Goal: Information Seeking & Learning: Learn about a topic

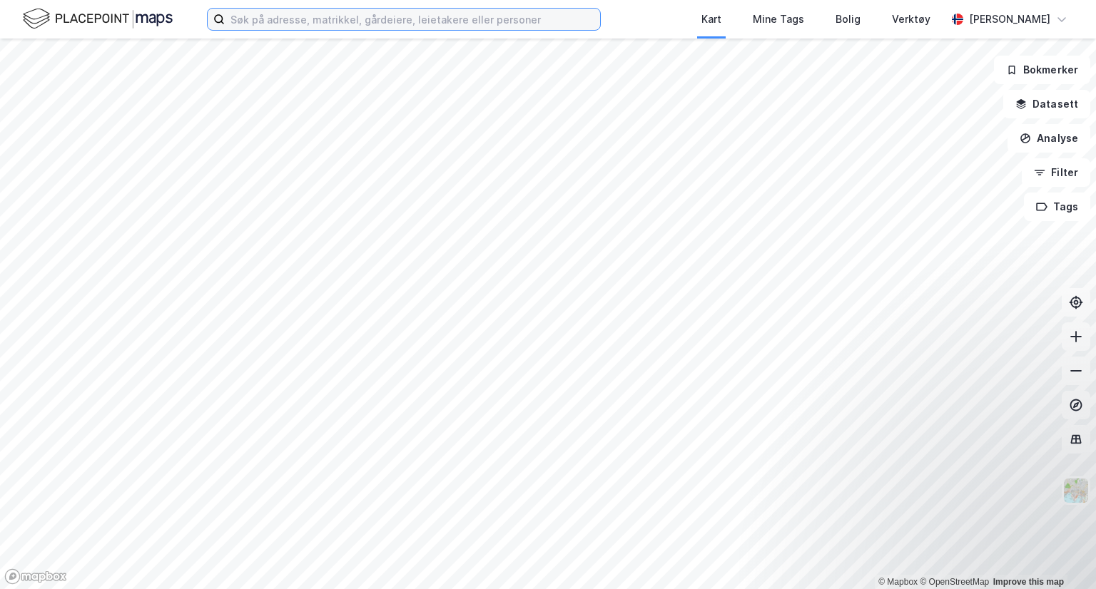
click at [394, 19] on input at bounding box center [412, 19] width 375 height 21
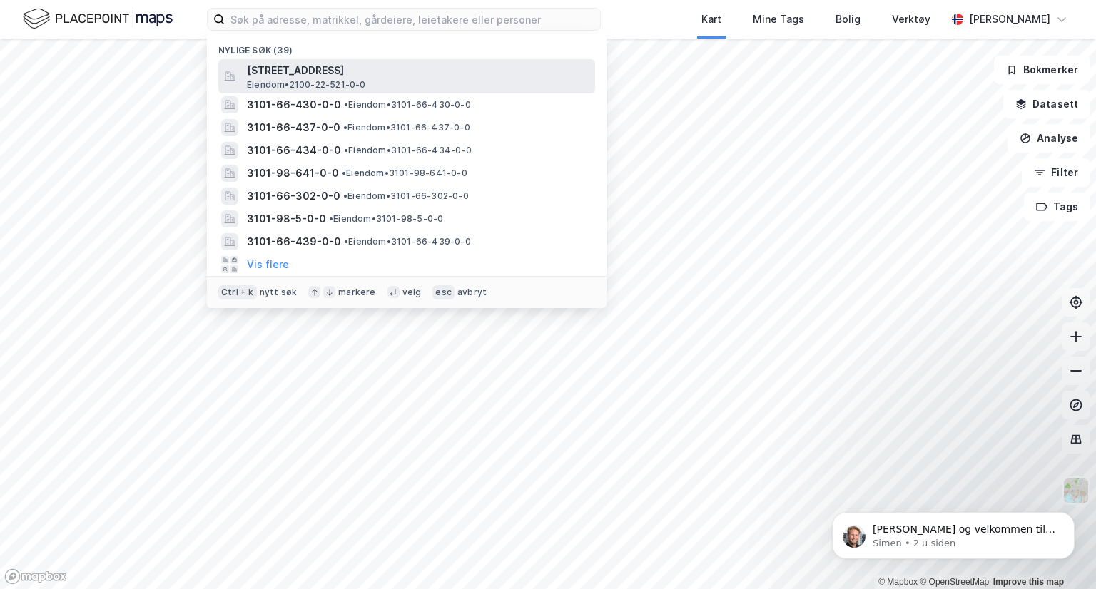
click at [360, 78] on span "[STREET_ADDRESS]" at bounding box center [418, 70] width 342 height 17
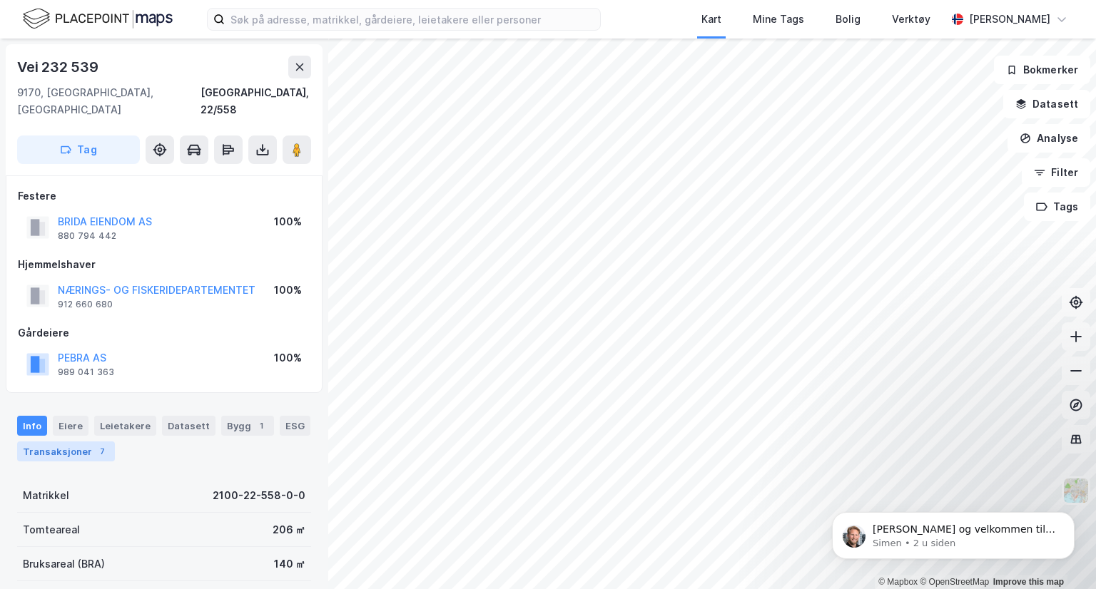
click at [80, 442] on div "Transaksjoner 7" at bounding box center [66, 452] width 98 height 20
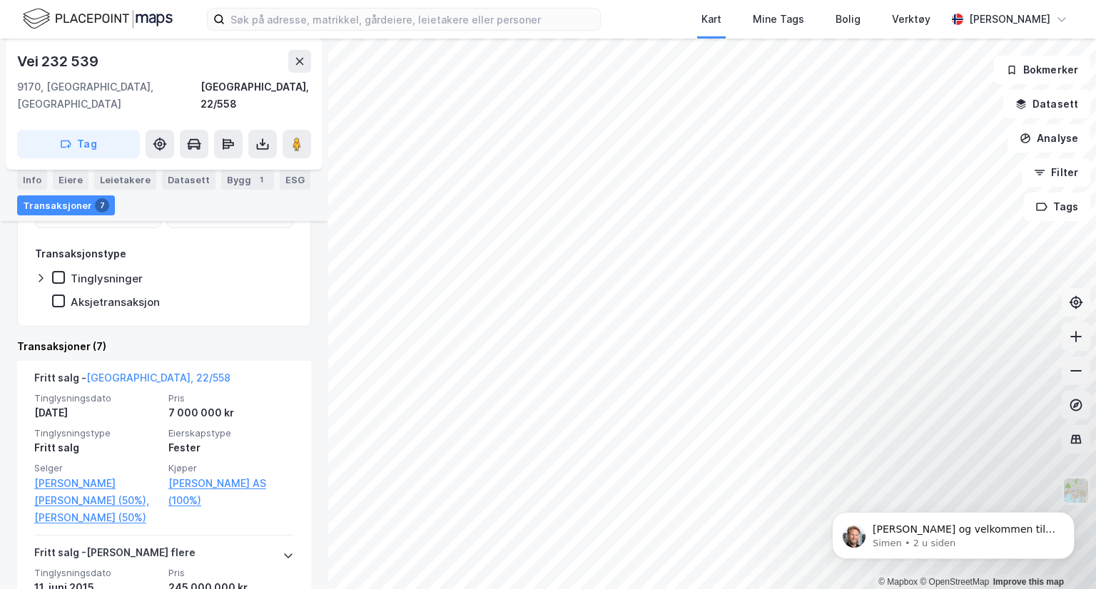
scroll to position [375, 0]
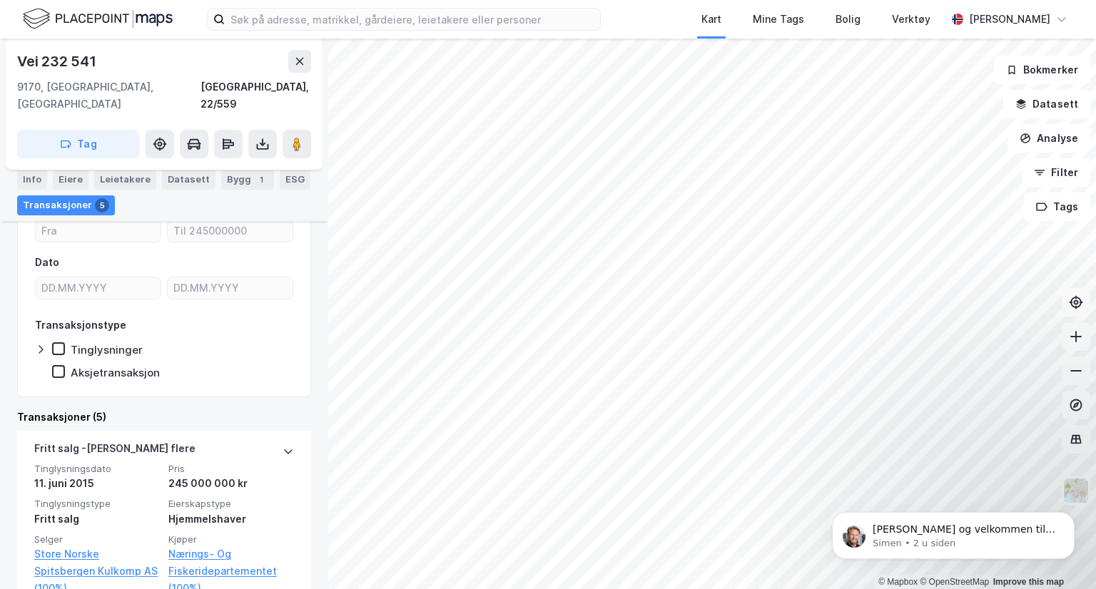
scroll to position [255, 0]
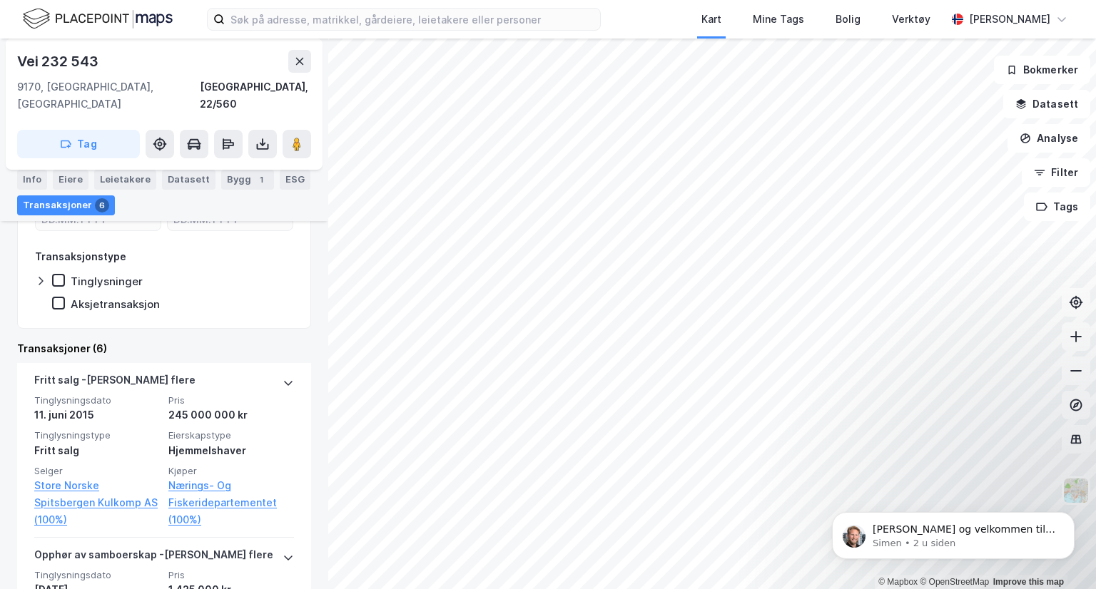
scroll to position [294, 0]
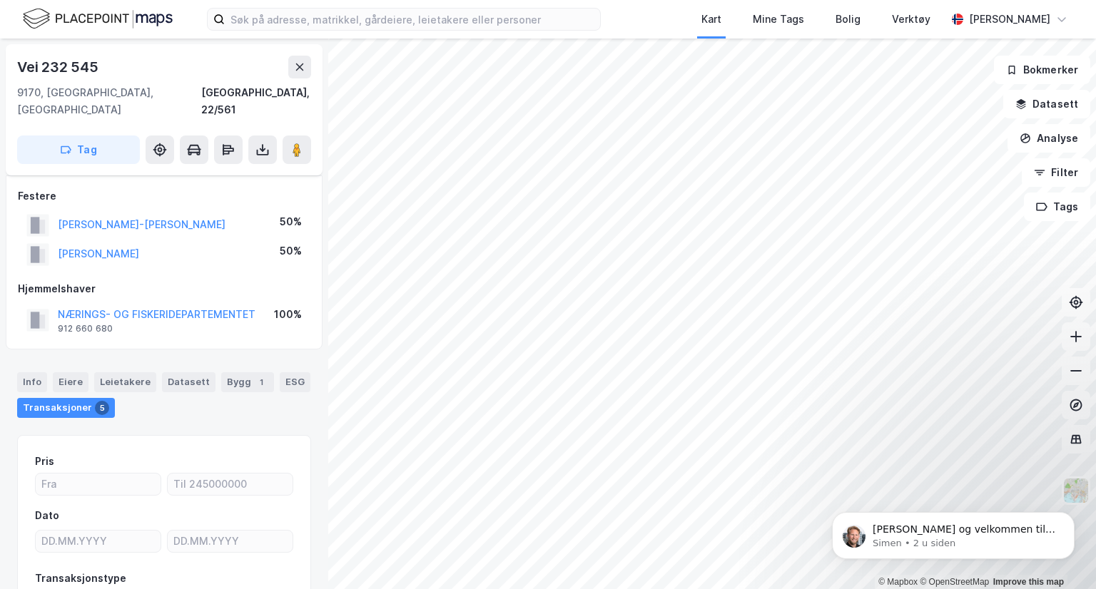
scroll to position [96, 0]
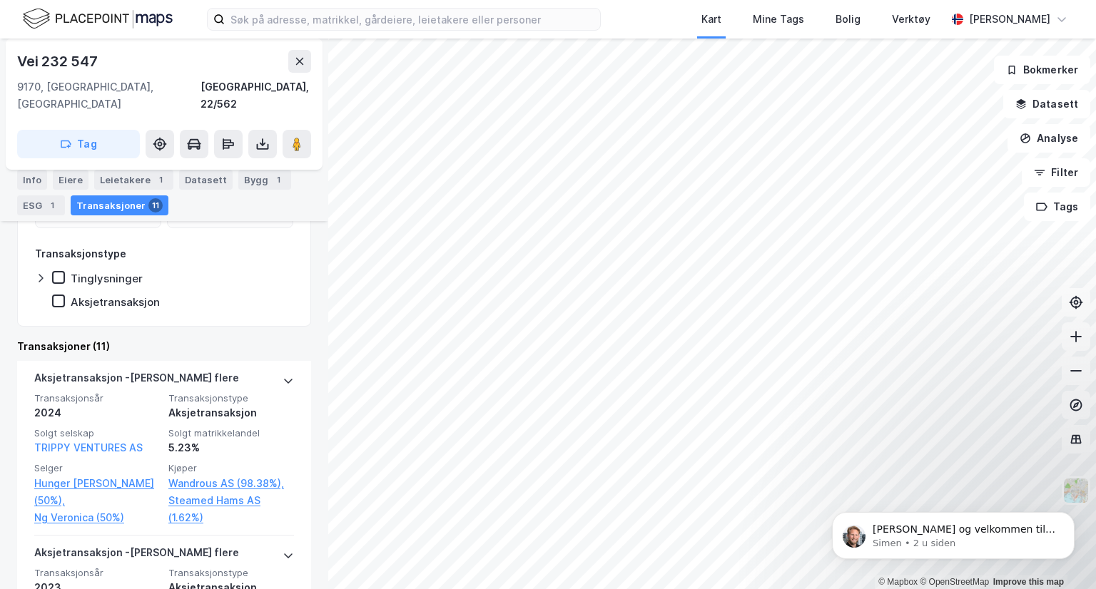
scroll to position [368, 0]
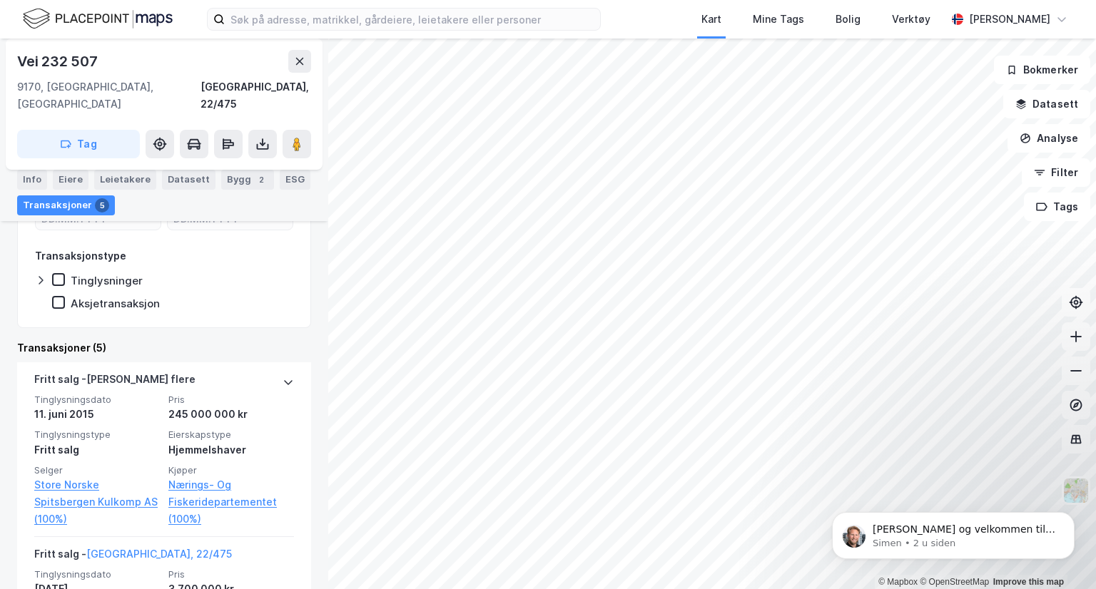
scroll to position [323, 0]
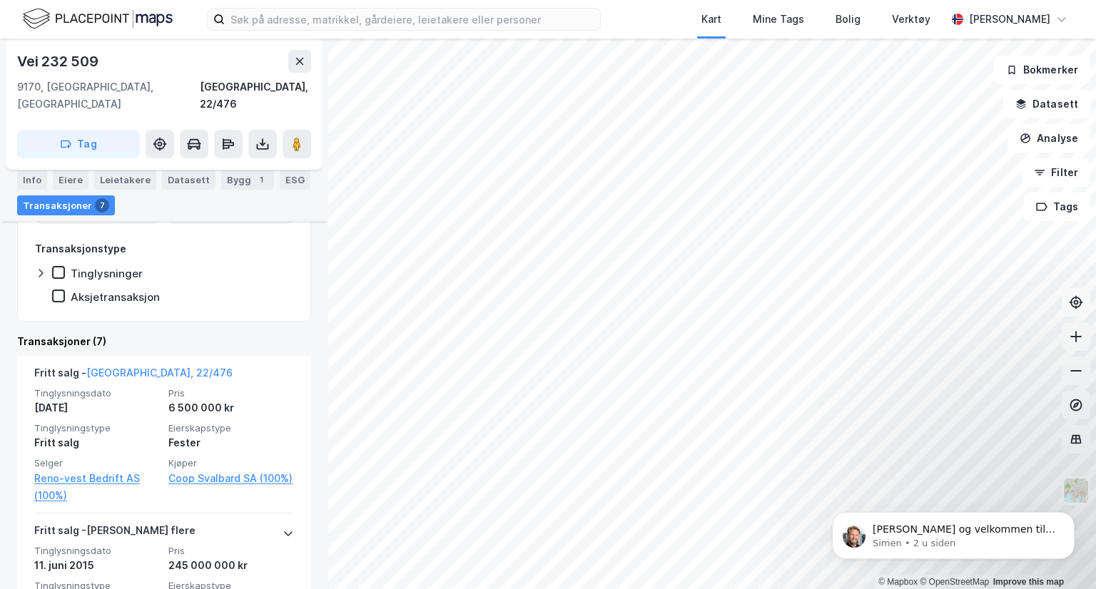
scroll to position [374, 0]
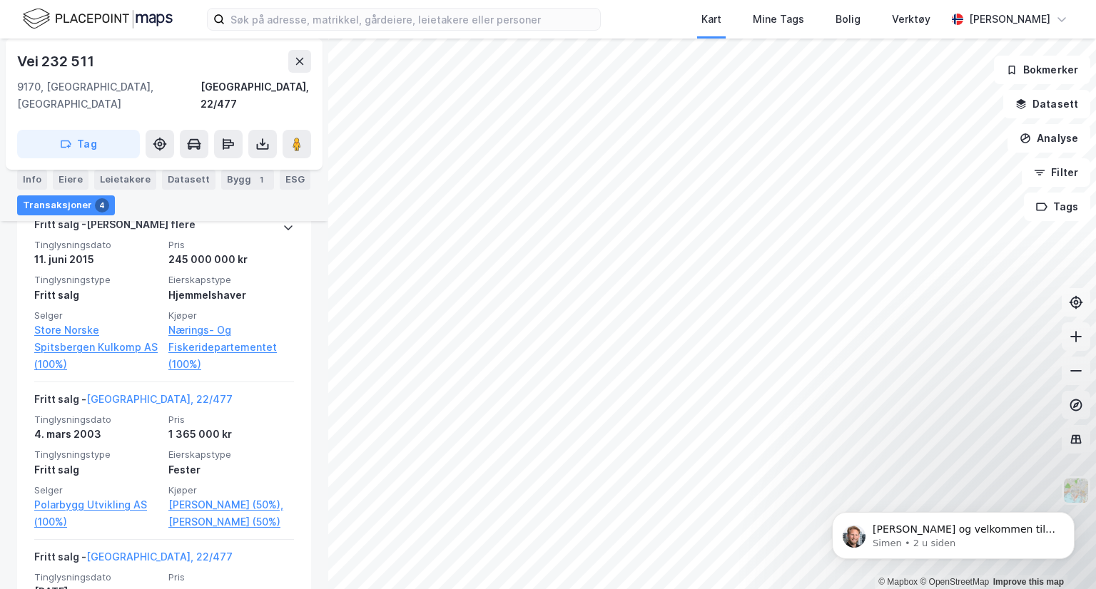
scroll to position [478, 0]
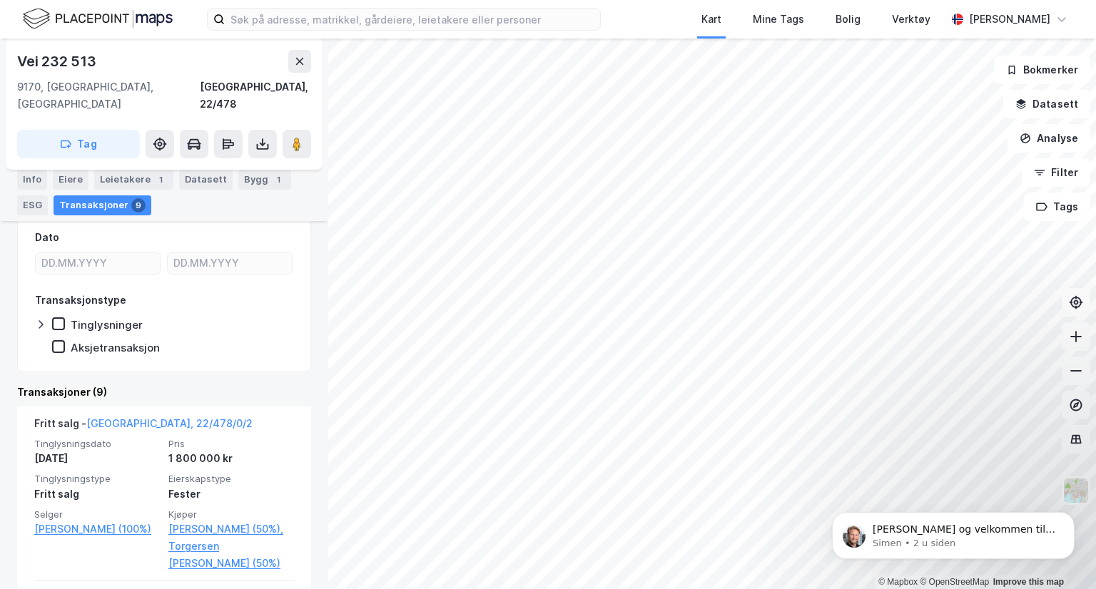
scroll to position [296, 0]
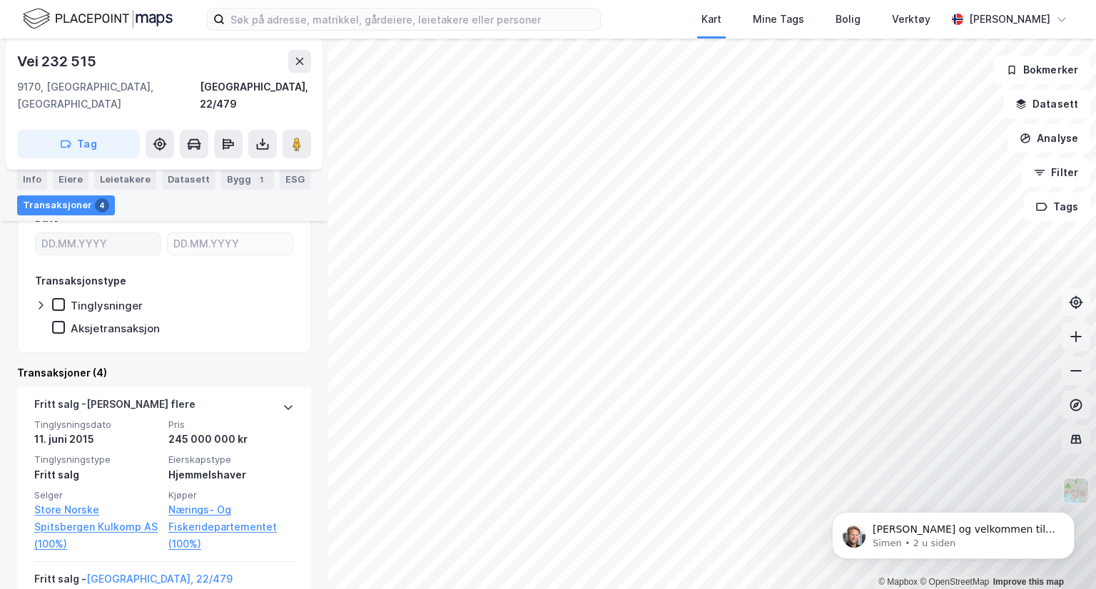
scroll to position [270, 0]
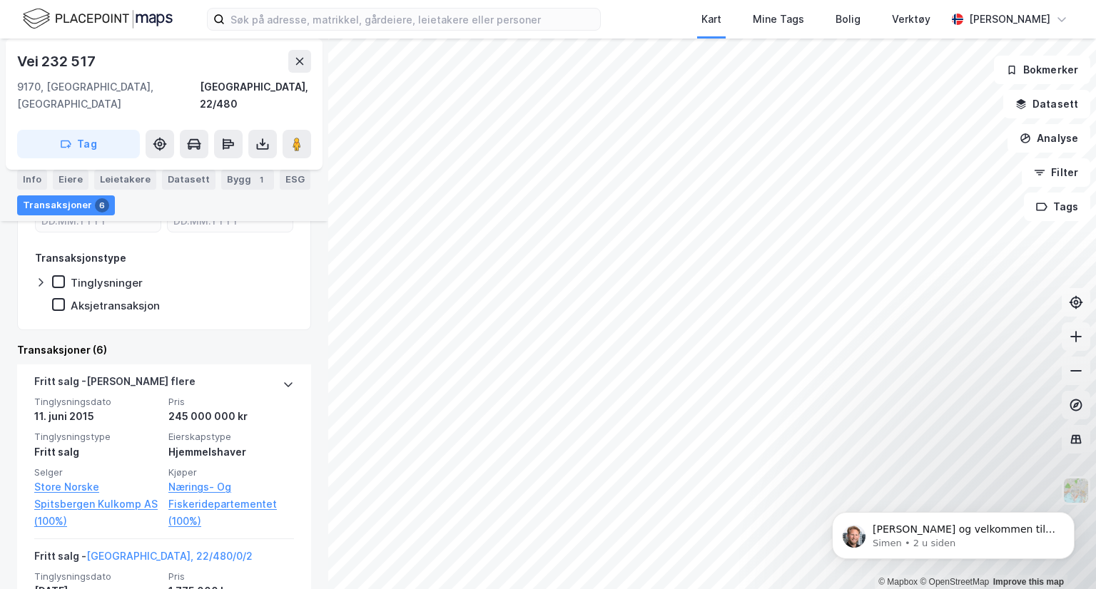
scroll to position [423, 0]
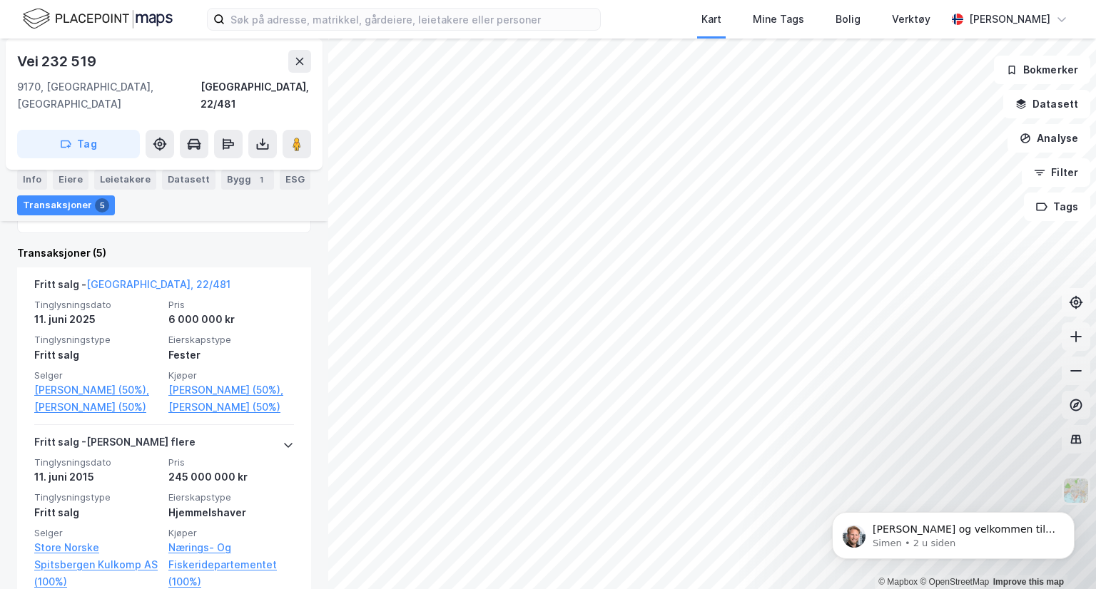
scroll to position [418, 0]
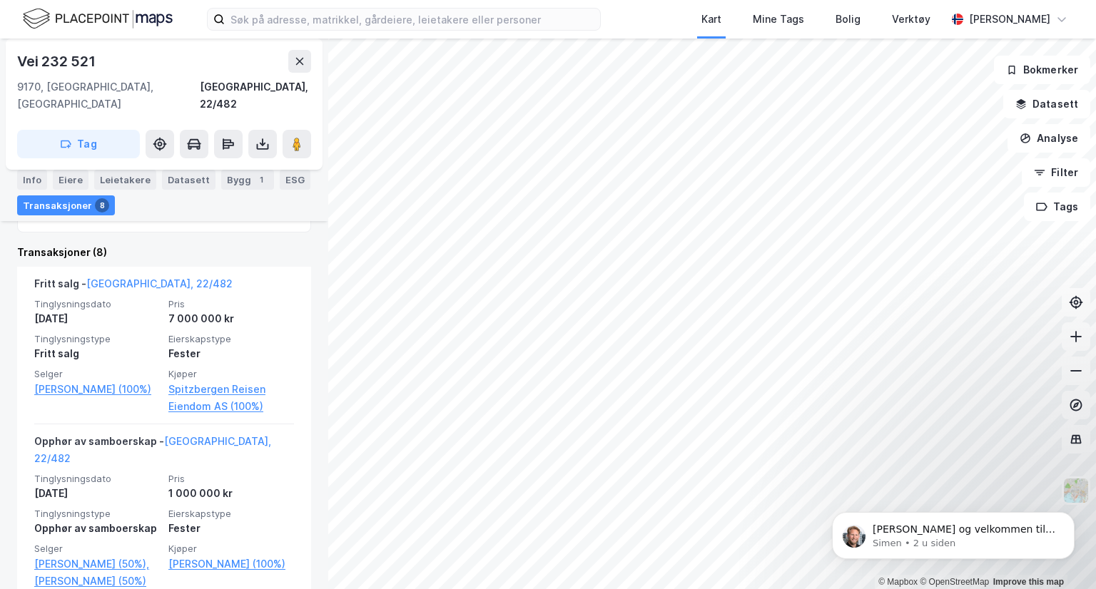
scroll to position [462, 0]
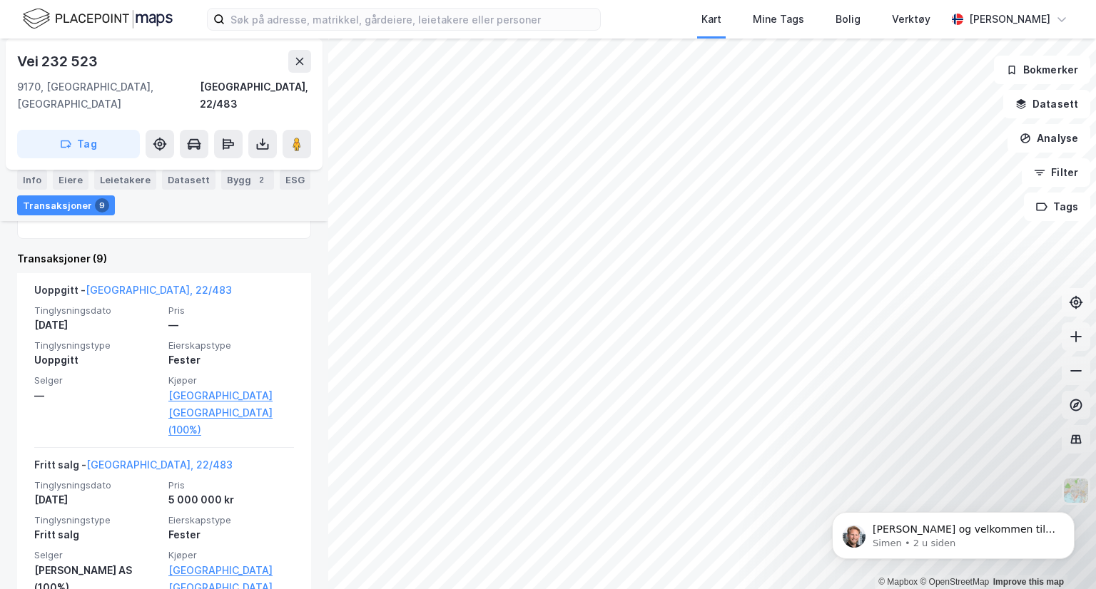
scroll to position [457, 0]
